Goal: Task Accomplishment & Management: Complete application form

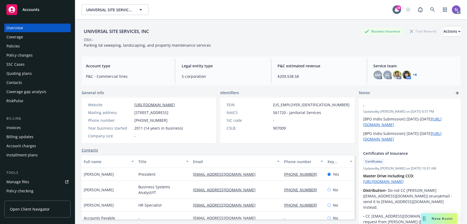
click at [55, 58] on div "Policy changes" at bounding box center [37, 55] width 62 height 9
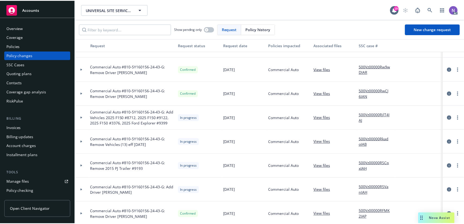
scroll to position [24, 0]
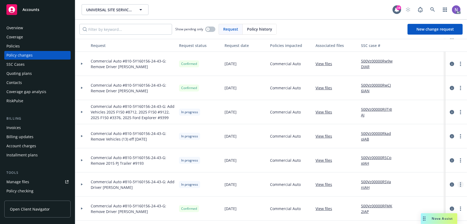
click at [458, 183] on link "more" at bounding box center [461, 184] width 6 height 6
click at [397, 164] on link "Resume workflow" at bounding box center [418, 165] width 92 height 11
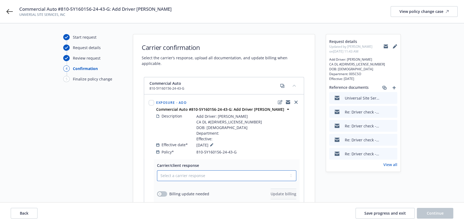
click at [211, 171] on select "Select a carrier response Accepted Accepted with revision No endorsement needed…" at bounding box center [226, 175] width 139 height 11
click at [157, 170] on select "Select a carrier response Accepted Accepted with revision No endorsement needed…" at bounding box center [226, 175] width 139 height 11
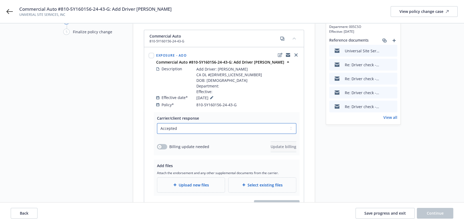
scroll to position [78, 0]
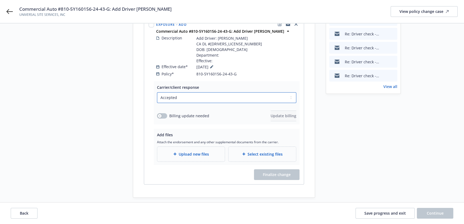
click at [232, 92] on select "Select a carrier response Accepted Accepted with revision No endorsement needed…" at bounding box center [226, 97] width 139 height 11
select select "NO_ENDORSEMENT_NEEDED"
click at [157, 103] on select "Select a carrier response Accepted Accepted with revision No endorsement needed…" at bounding box center [226, 97] width 139 height 11
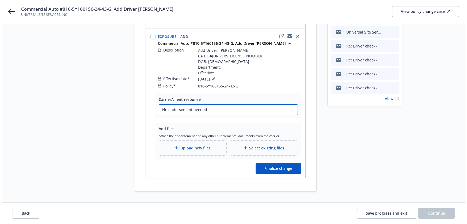
scroll to position [60, 0]
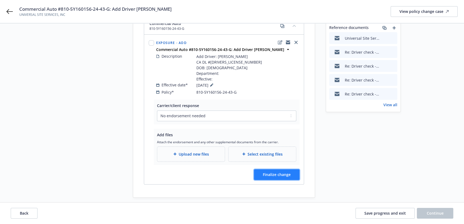
click at [285, 172] on span "Finalize change" at bounding box center [277, 174] width 28 height 5
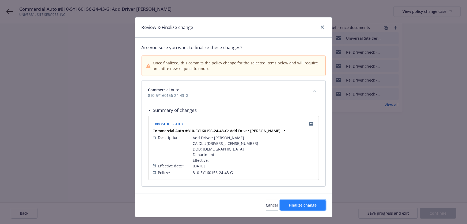
click at [305, 203] on span "Finalize change" at bounding box center [303, 204] width 28 height 5
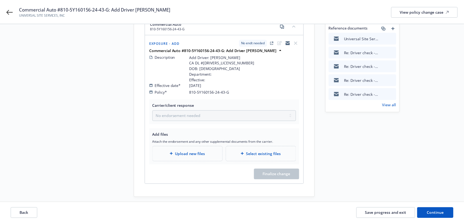
scroll to position [59, 0]
